Goal: Check status: Check status

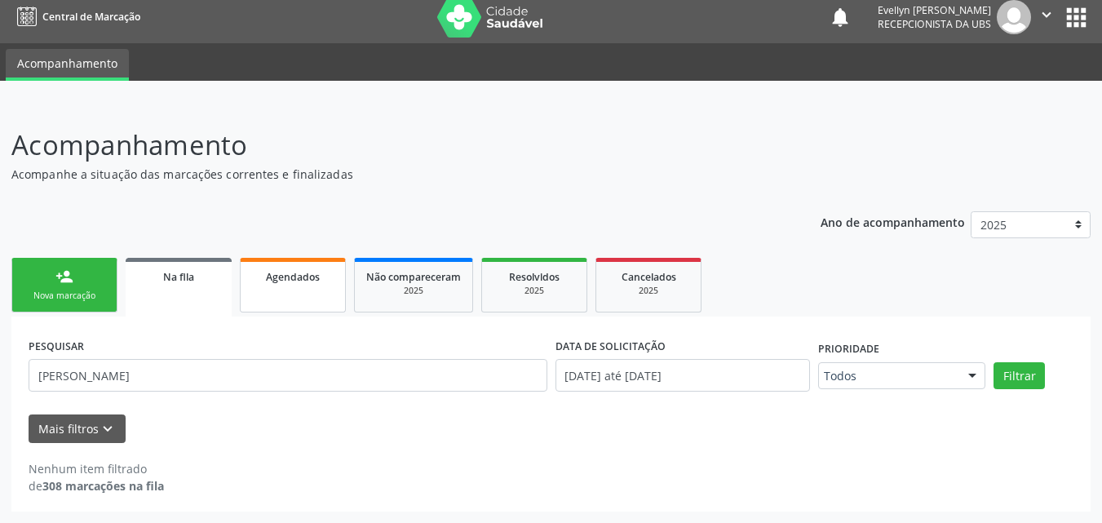
scroll to position [9, 0]
click at [273, 286] on link "Agendados" at bounding box center [293, 285] width 106 height 55
select select "7"
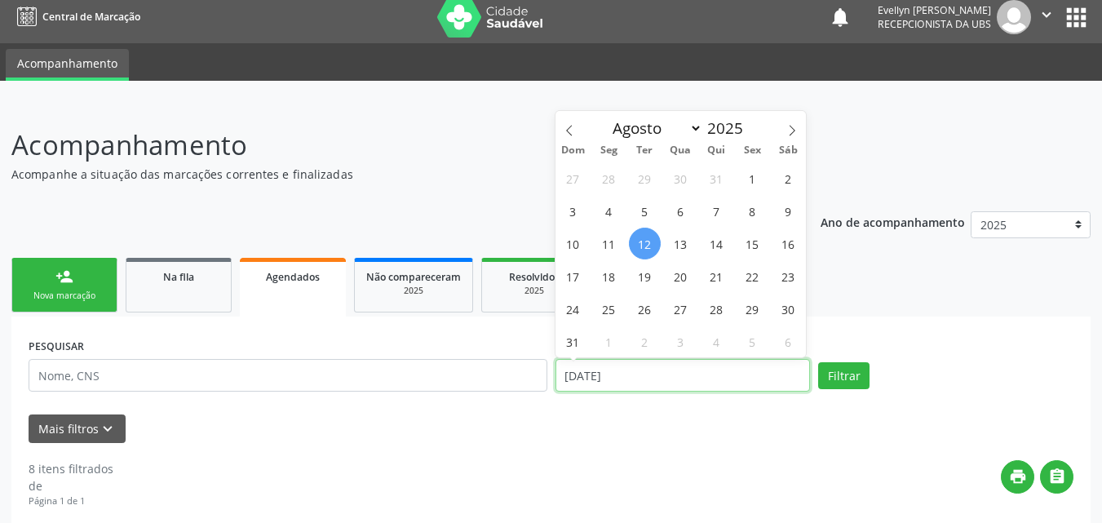
click at [661, 375] on input "[DATE]" at bounding box center [683, 375] width 255 height 33
click at [758, 170] on span "1" at bounding box center [753, 178] width 32 height 32
type input "[DATE]"
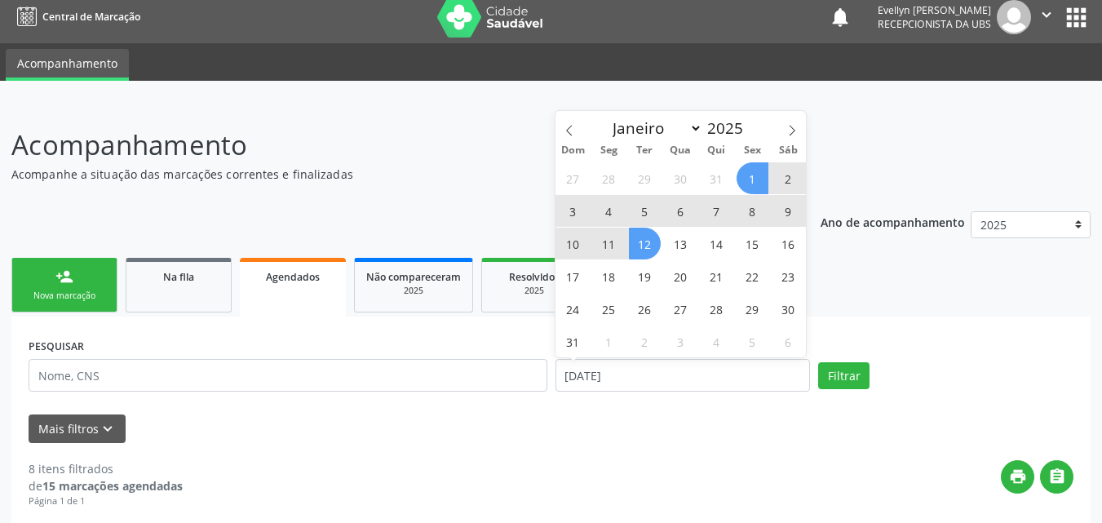
click at [652, 239] on span "12" at bounding box center [645, 244] width 32 height 32
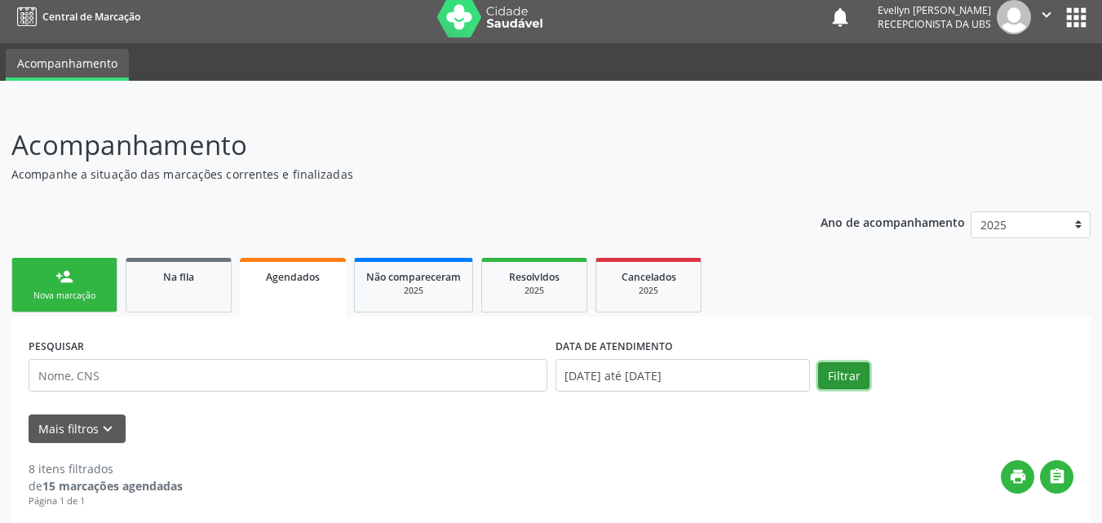
click at [840, 380] on button "Filtrar" at bounding box center [843, 376] width 51 height 28
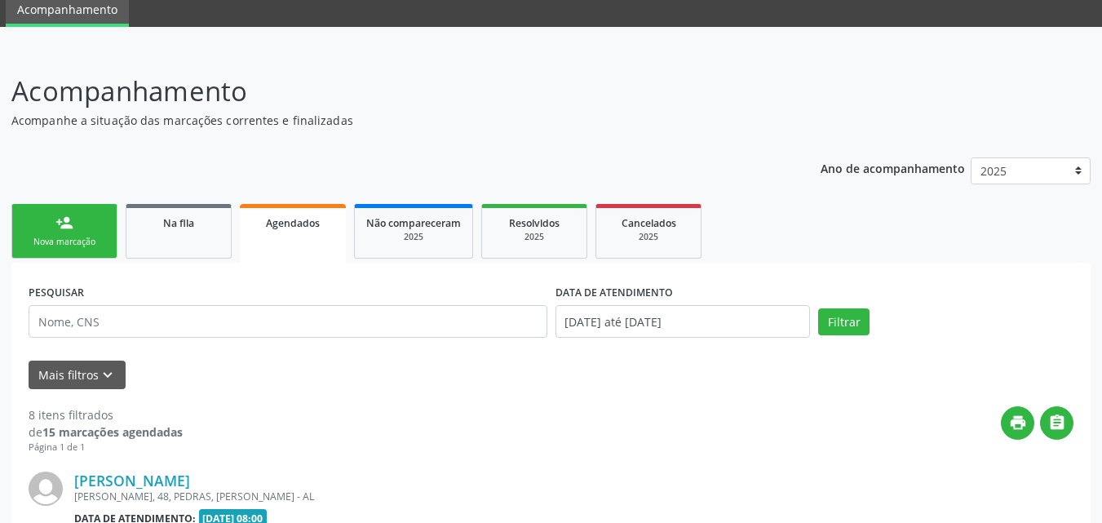
scroll to position [0, 0]
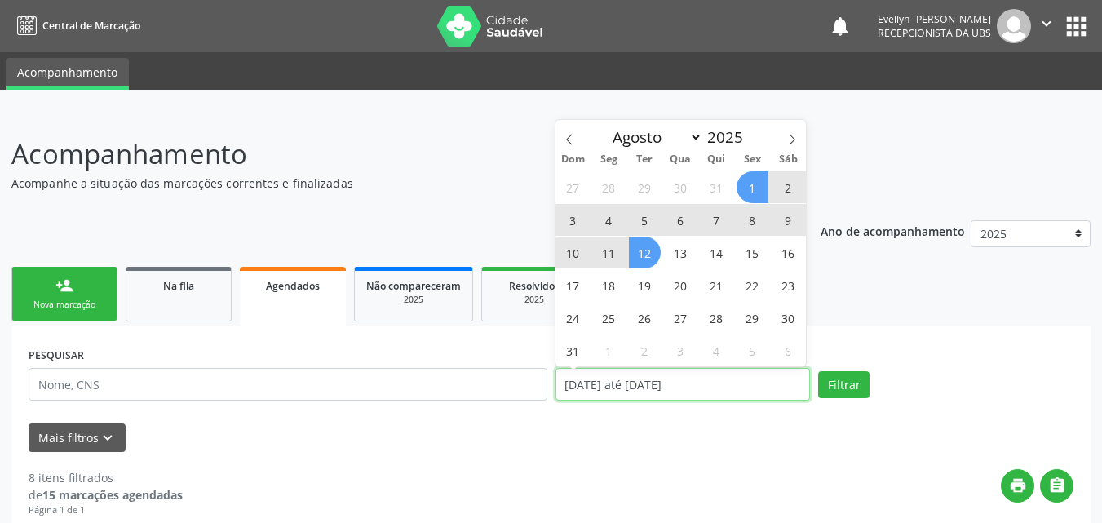
click at [585, 379] on input "[DATE] até [DATE]" at bounding box center [683, 384] width 255 height 33
click at [569, 137] on icon at bounding box center [569, 139] width 6 height 11
select select "6"
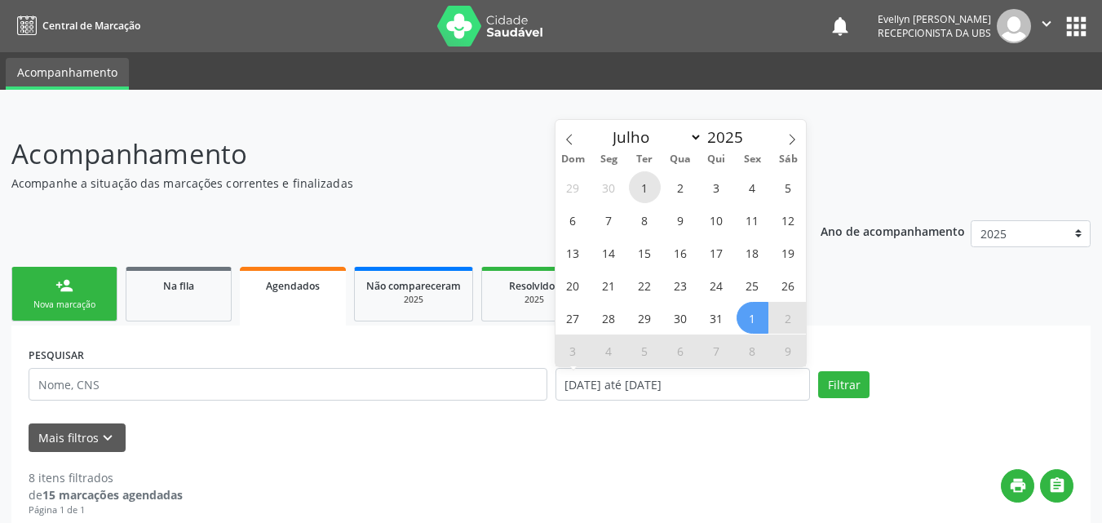
click at [648, 193] on span "1" at bounding box center [645, 187] width 32 height 32
type input "[DATE]"
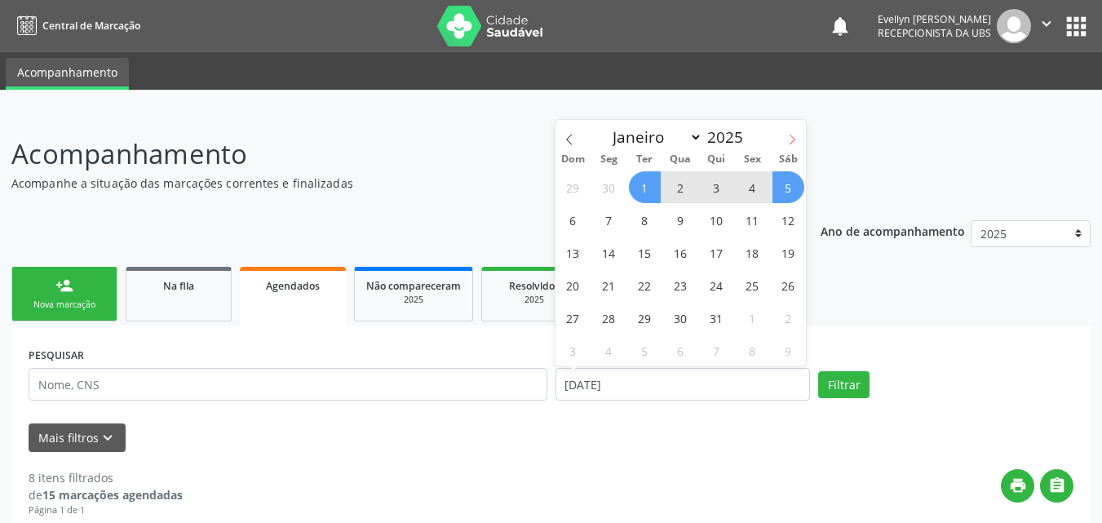
click at [792, 131] on span at bounding box center [792, 134] width 28 height 28
select select "7"
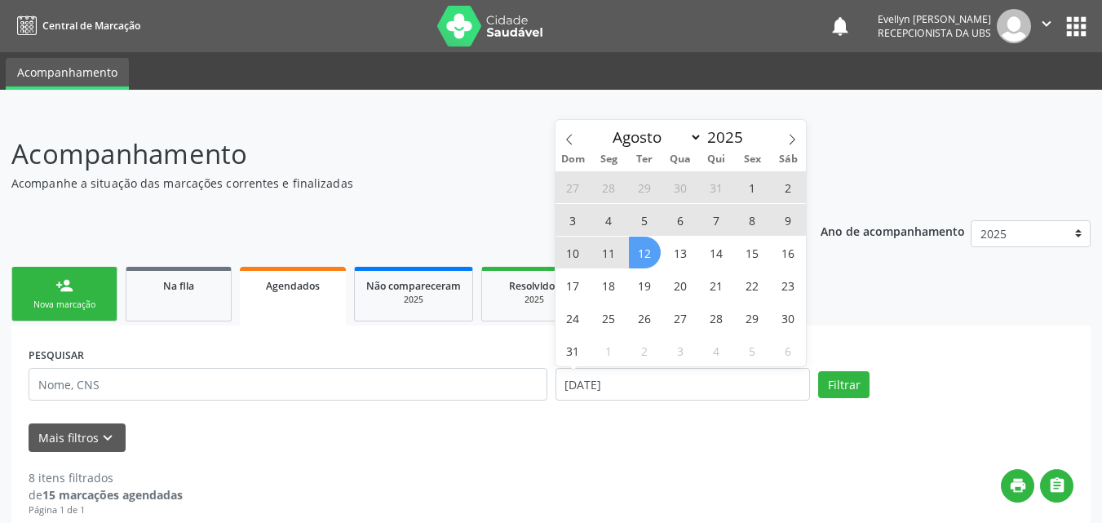
click at [648, 246] on span "12" at bounding box center [645, 253] width 32 height 32
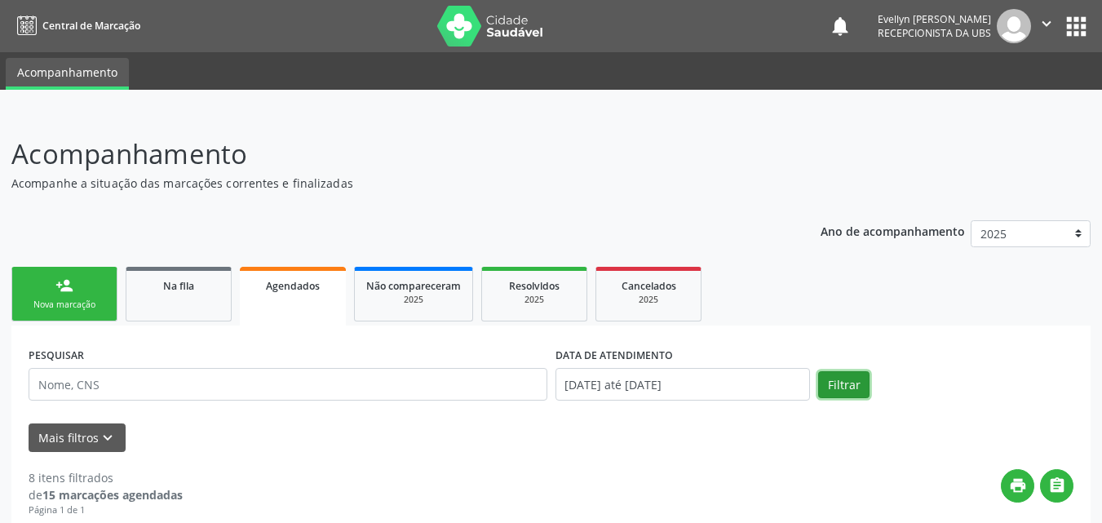
click at [828, 381] on button "Filtrar" at bounding box center [843, 385] width 51 height 28
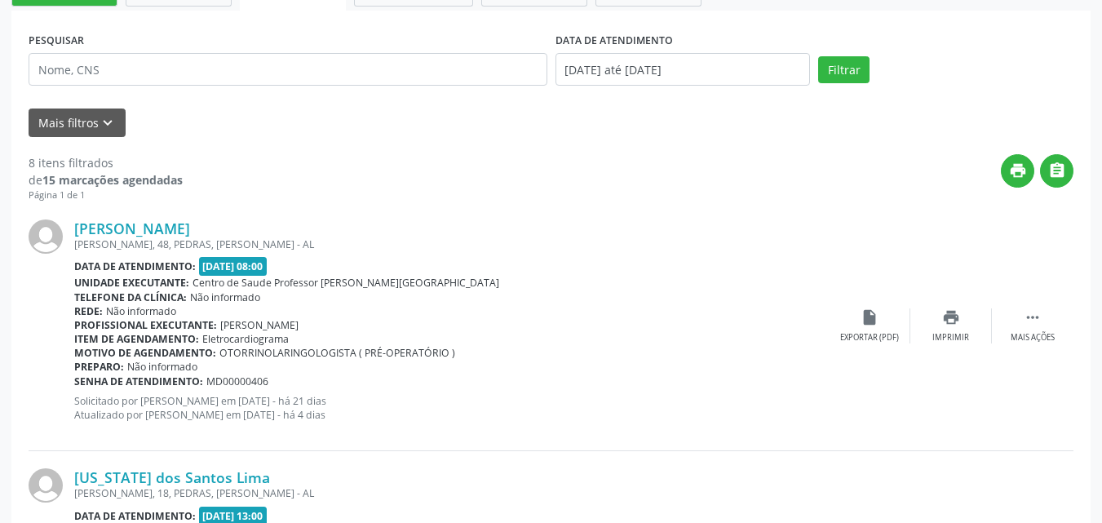
scroll to position [131, 0]
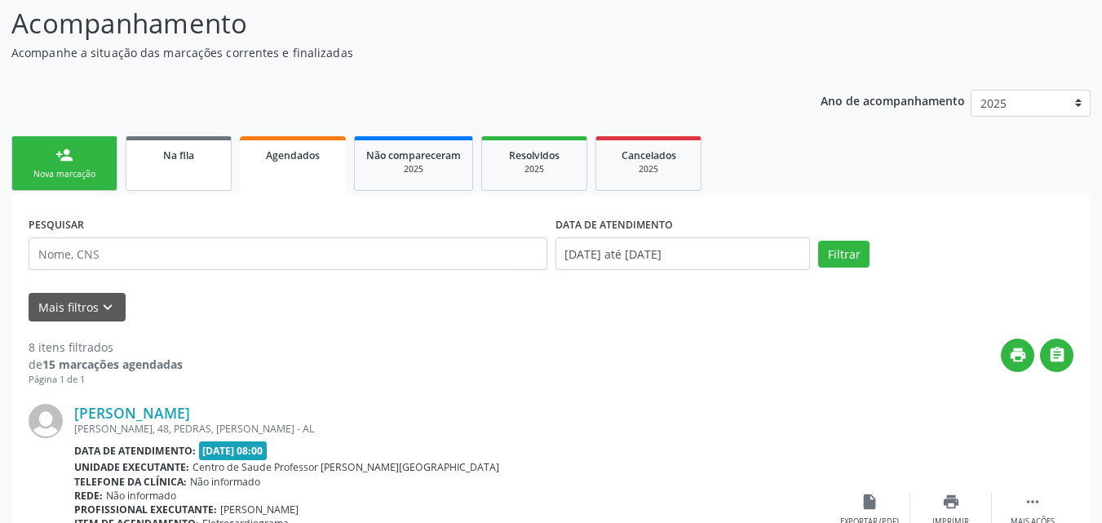
click at [169, 140] on link "Na fila" at bounding box center [179, 163] width 106 height 55
click at [169, 61] on p "Acompanhe a situação das marcações correntes e finalizadas" at bounding box center [389, 52] width 756 height 17
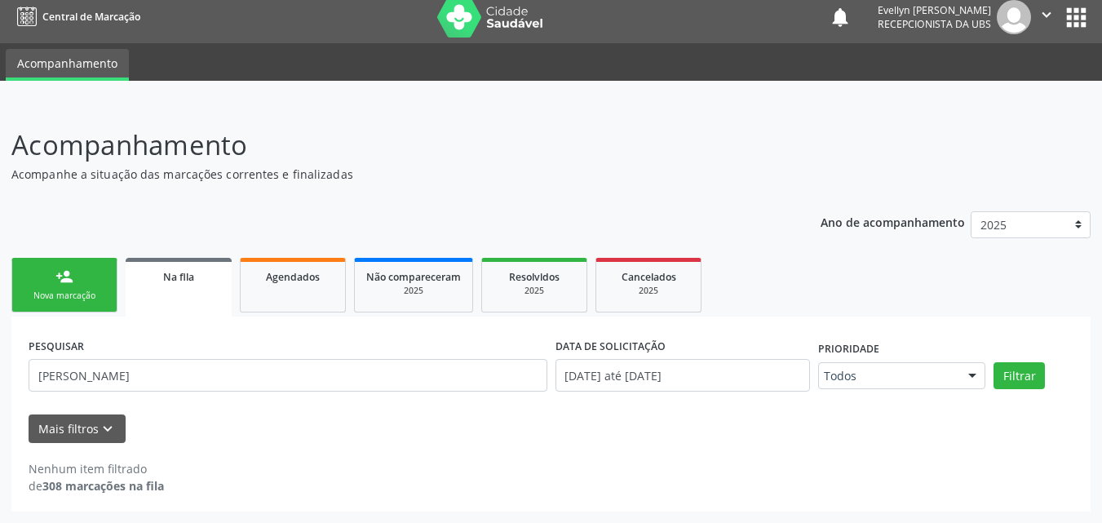
scroll to position [9, 0]
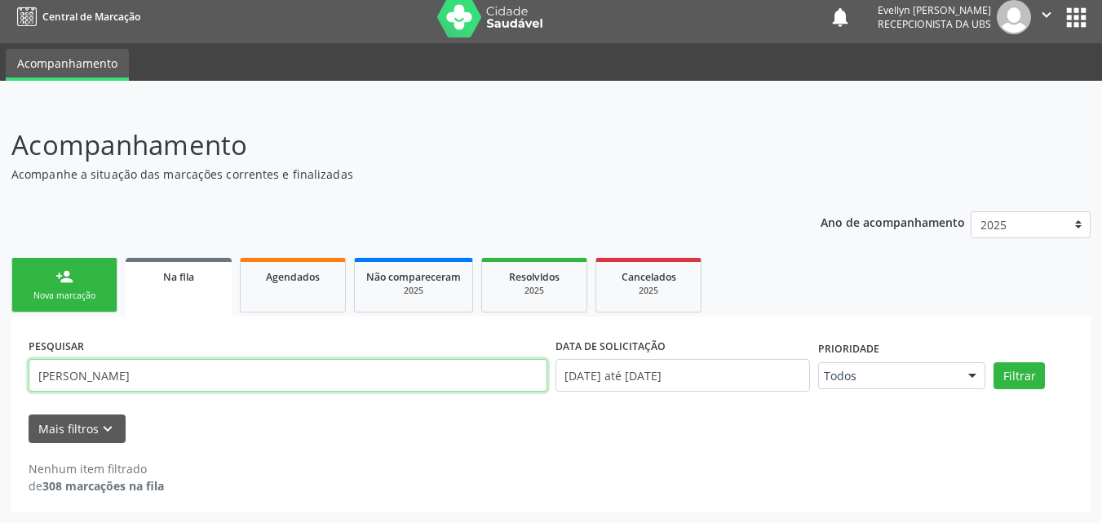
click at [181, 383] on input "[PERSON_NAME]" at bounding box center [288, 375] width 519 height 33
type input "[PERSON_NAME]"
click at [994, 362] on button "Filtrar" at bounding box center [1019, 376] width 51 height 28
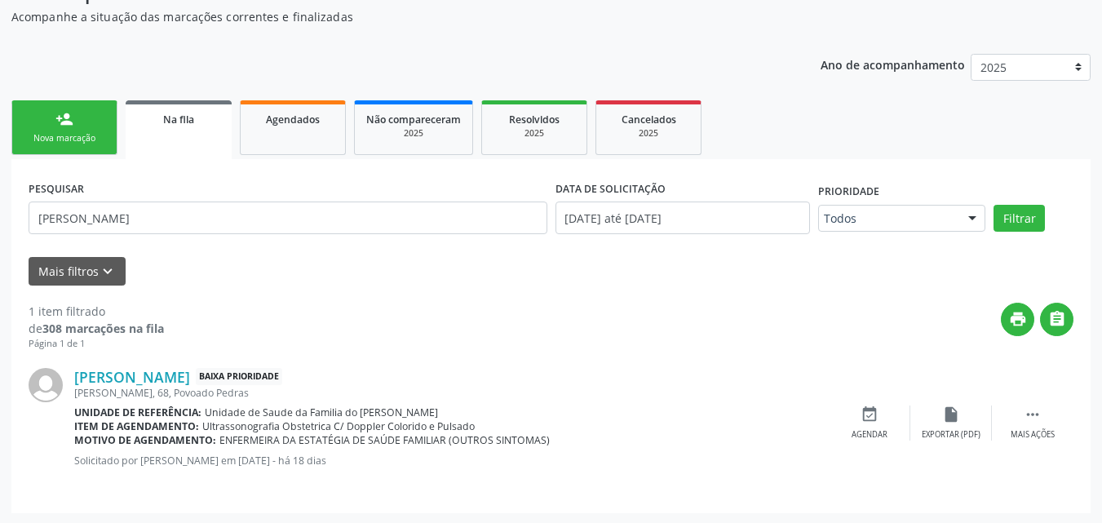
scroll to position [168, 0]
